Goal: Transaction & Acquisition: Purchase product/service

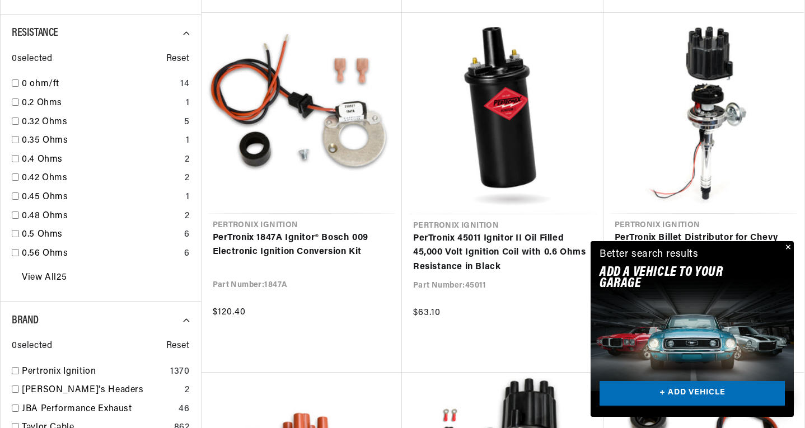
scroll to position [1063, 0]
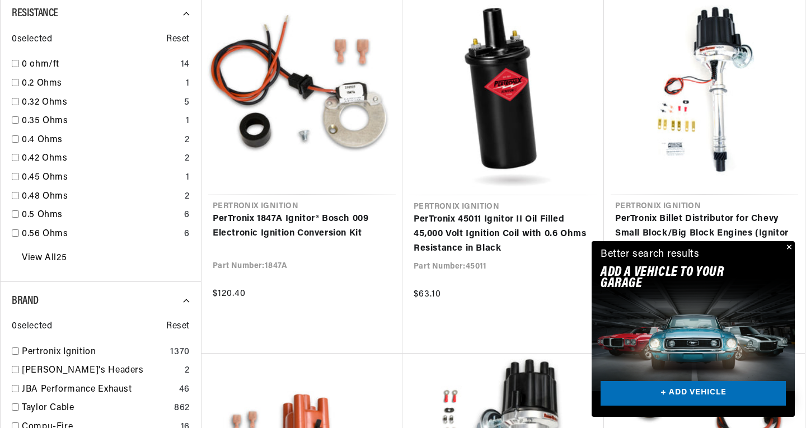
click at [790, 244] on div "Close dialog TIRED OF IGNITION TROUBLES? Don't let ignition issues slow you dow…" at bounding box center [403, 214] width 806 height 428
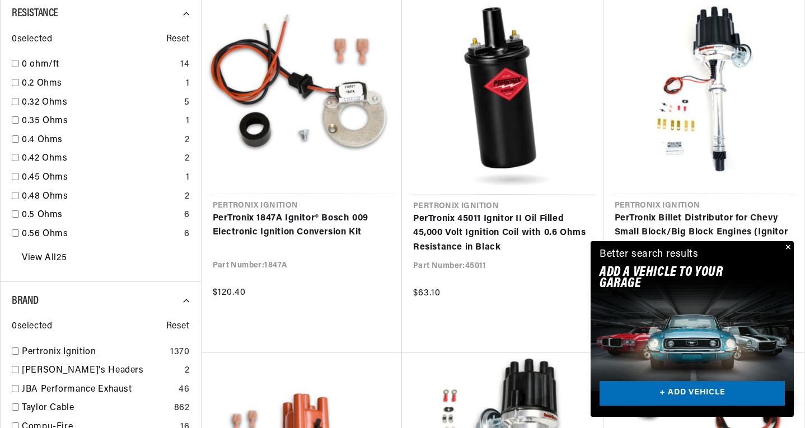
click at [787, 246] on button "Close" at bounding box center [786, 247] width 13 height 13
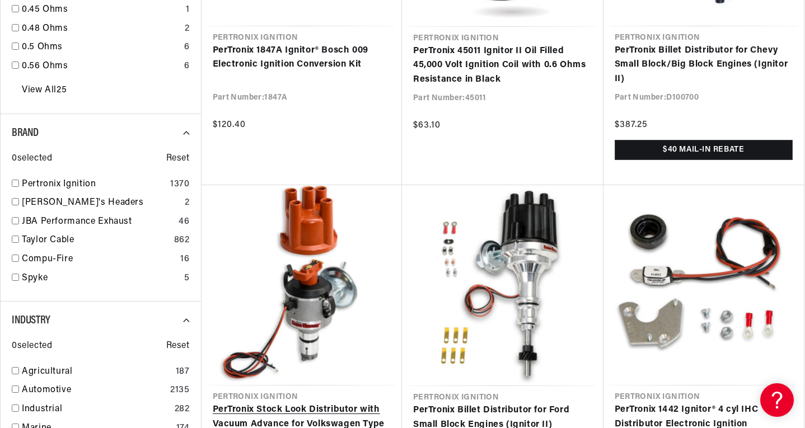
scroll to position [0, 1398]
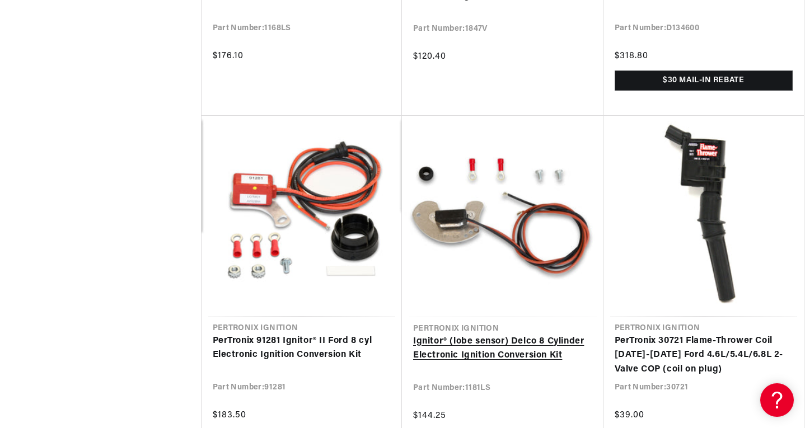
scroll to position [2742, 0]
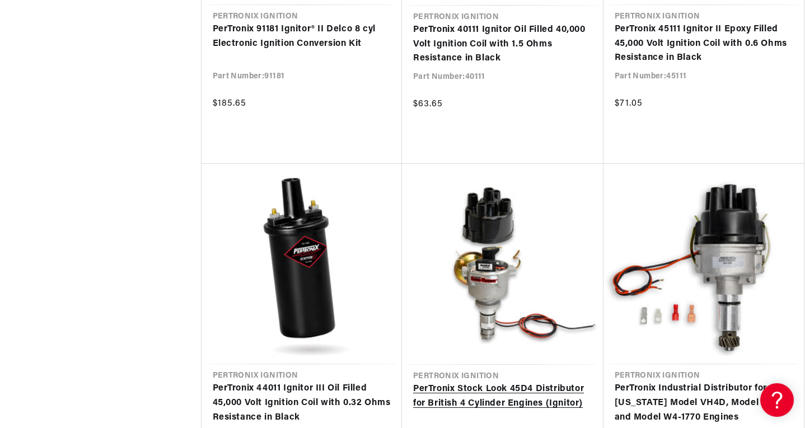
scroll to position [3414, 0]
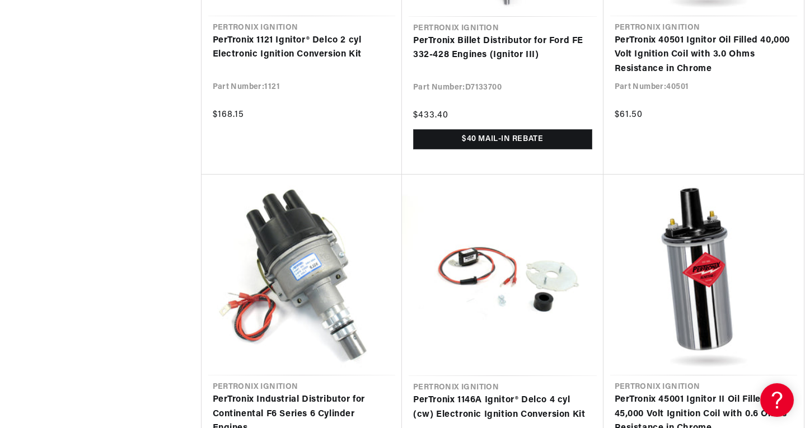
scroll to position [6995, 0]
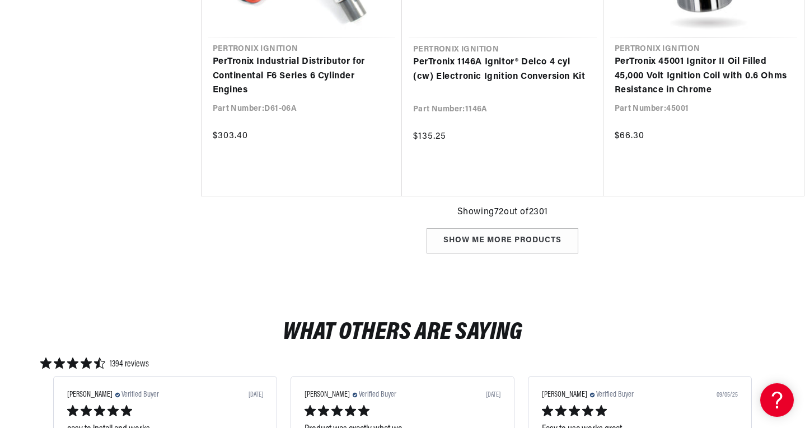
scroll to position [0, 26]
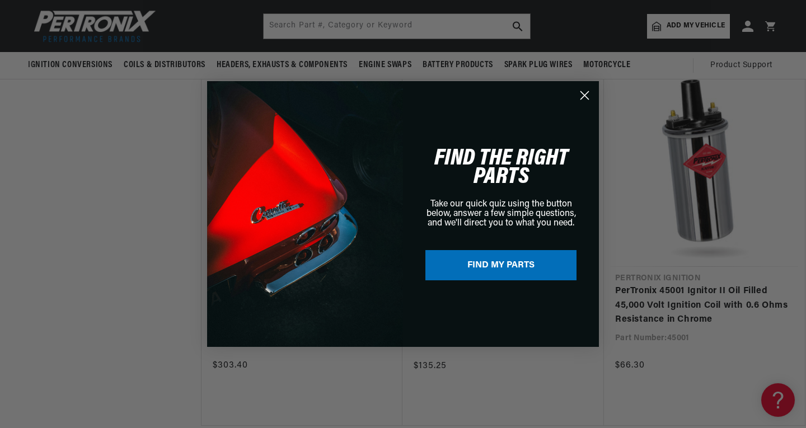
click at [583, 90] on circle "Close dialog" at bounding box center [584, 95] width 18 height 18
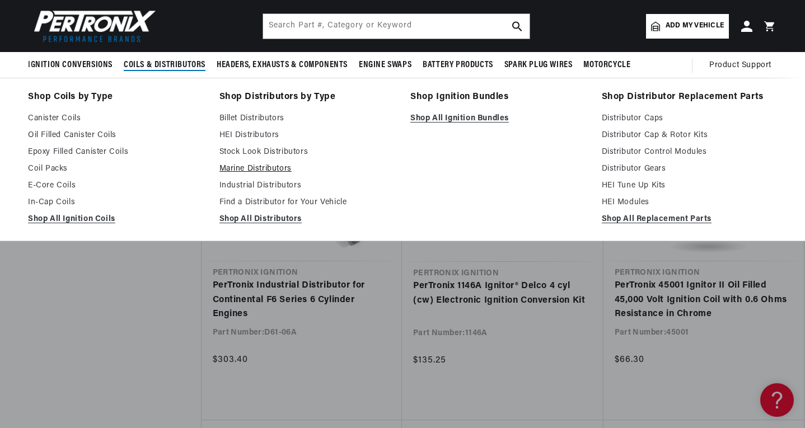
click at [256, 168] on link "Marine Distributors" at bounding box center [307, 168] width 176 height 13
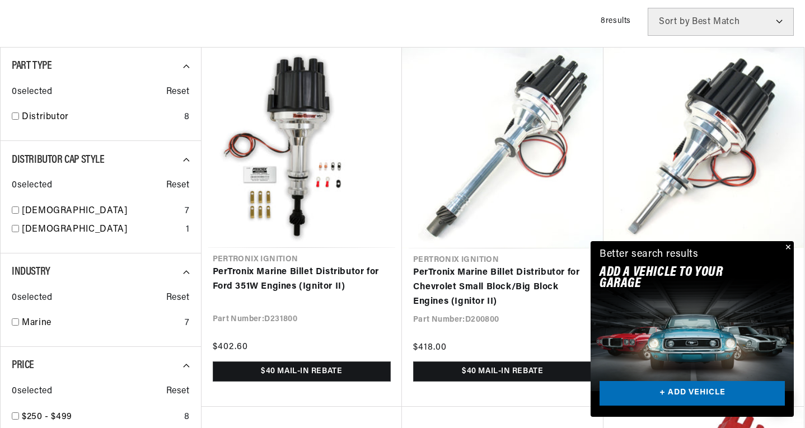
scroll to position [0, 1398]
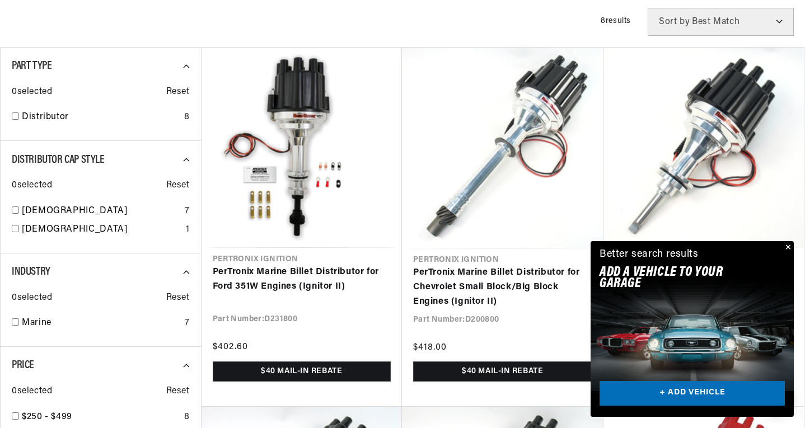
click at [790, 247] on button "Close" at bounding box center [786, 247] width 13 height 13
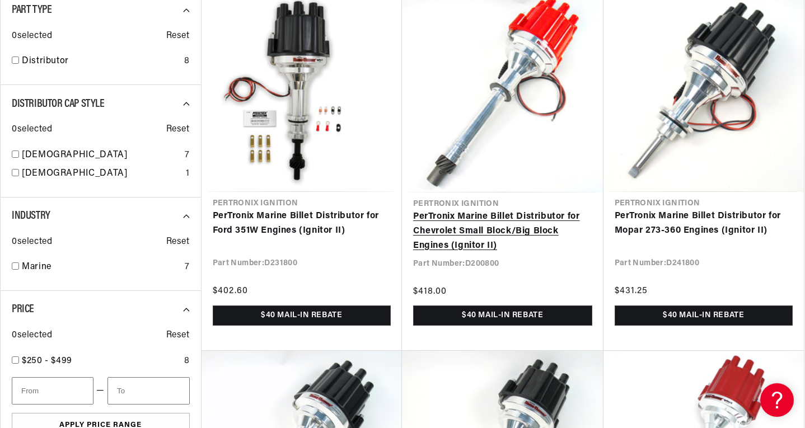
click at [472, 210] on link "PerTronix Marine Billet Distributor for Chevrolet Small Block/Big Block Engines…" at bounding box center [502, 231] width 179 height 43
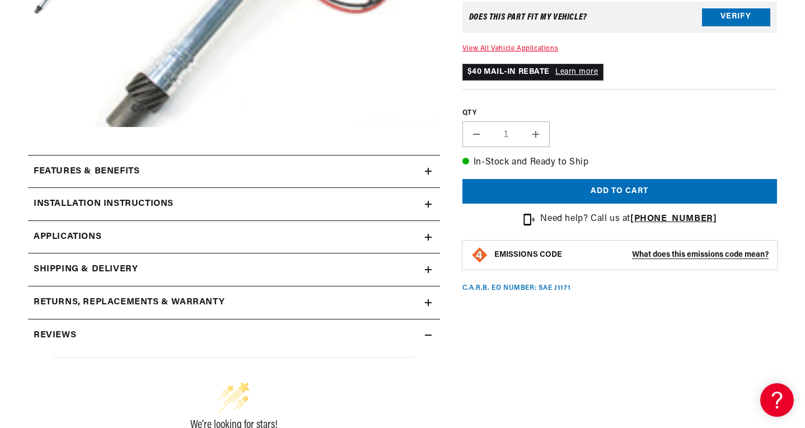
scroll to position [0, 699]
click at [90, 236] on span "Applications" at bounding box center [68, 237] width 68 height 15
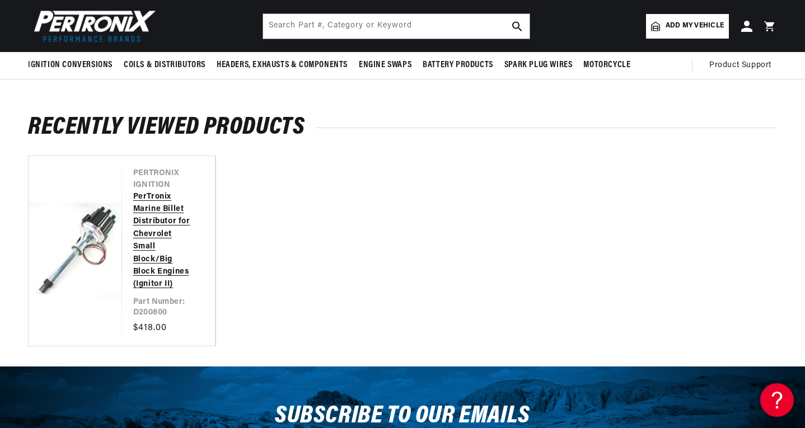
scroll to position [0, 1398]
click at [133, 236] on link "PerTronix Marine Billet Distributor for Chevrolet Small Block/Big Block Engines…" at bounding box center [163, 241] width 60 height 100
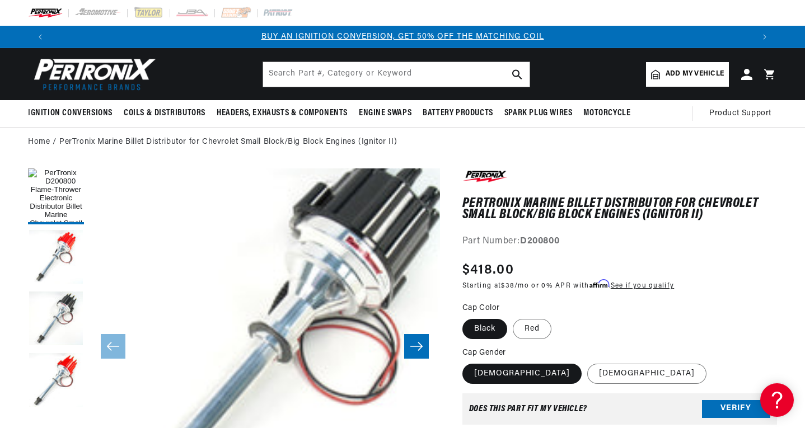
click at [417, 344] on icon "Slide right" at bounding box center [416, 346] width 13 height 11
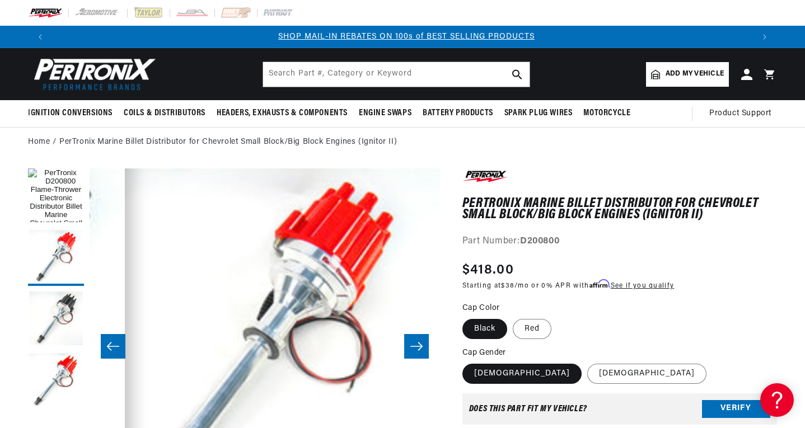
scroll to position [0, 699]
click at [417, 344] on icon "Slide right" at bounding box center [416, 346] width 13 height 11
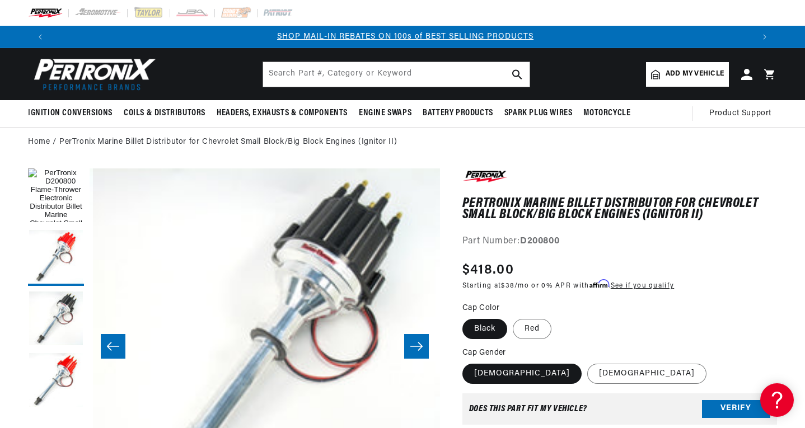
scroll to position [0, 701]
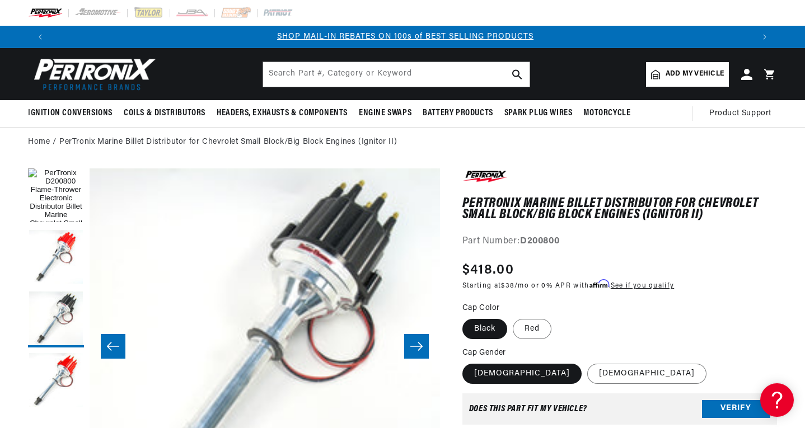
click at [420, 343] on icon "Slide right" at bounding box center [416, 346] width 13 height 11
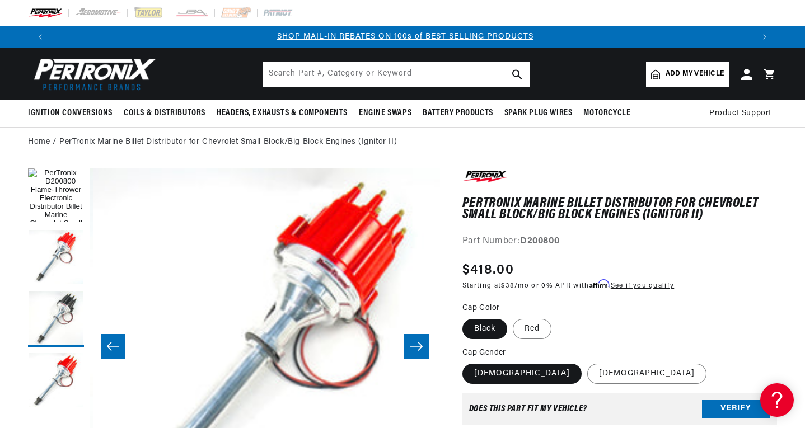
scroll to position [0, 1051]
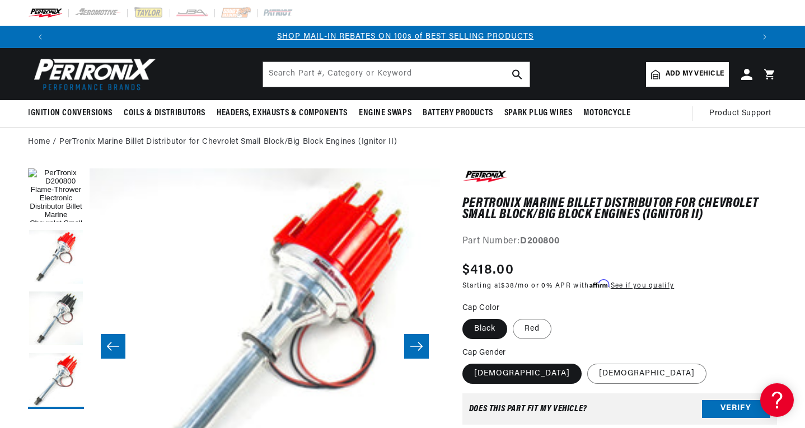
click at [420, 343] on icon "Slide right" at bounding box center [416, 346] width 13 height 11
click at [111, 349] on icon "Slide left" at bounding box center [112, 346] width 13 height 11
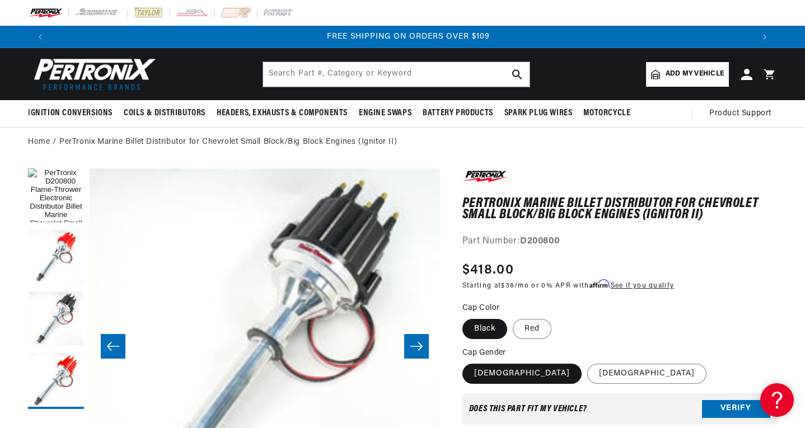
click at [111, 349] on icon "Slide left" at bounding box center [112, 346] width 13 height 11
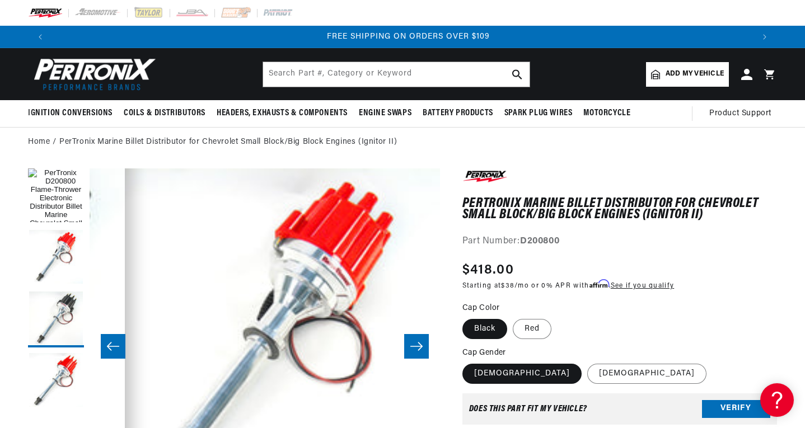
click at [111, 349] on icon "Slide left" at bounding box center [112, 346] width 13 height 11
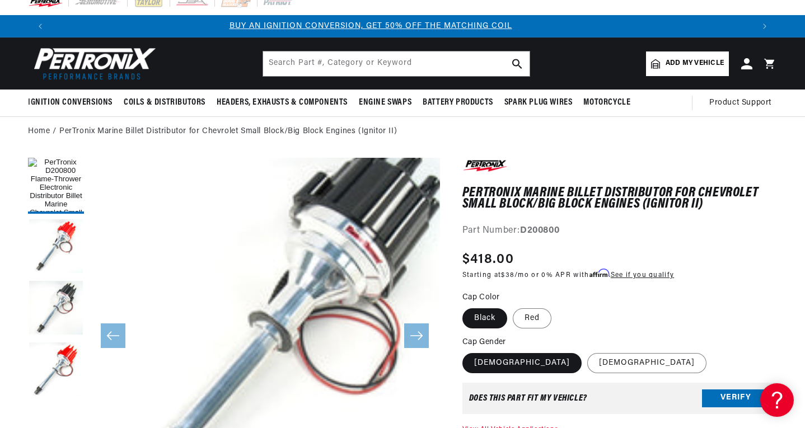
scroll to position [0, 0]
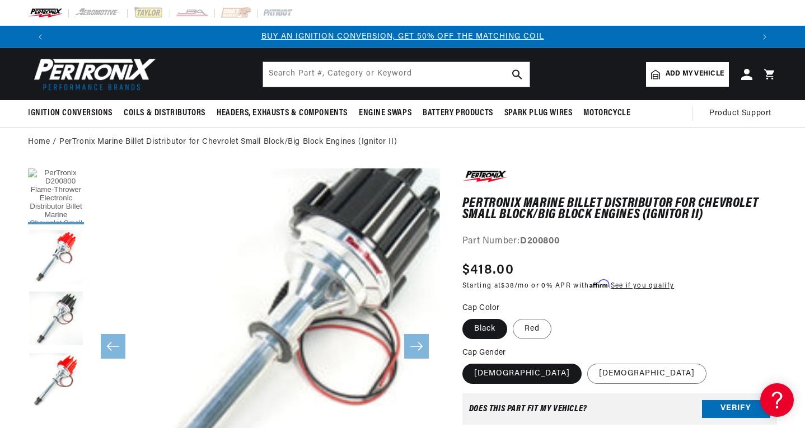
click at [55, 193] on button "Load image 1 in gallery view" at bounding box center [56, 196] width 56 height 56
